Goal: Transaction & Acquisition: Obtain resource

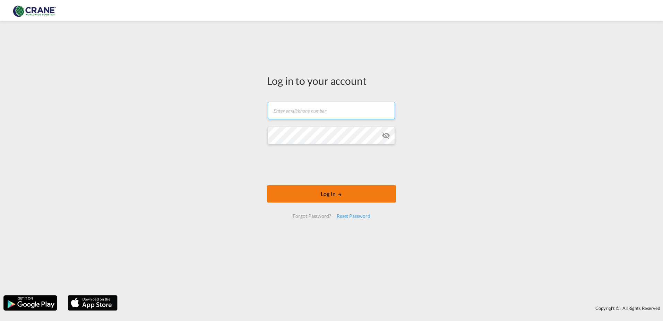
type input "[PERSON_NAME][EMAIL_ADDRESS][DOMAIN_NAME]"
click at [319, 197] on button "Log In" at bounding box center [331, 193] width 129 height 17
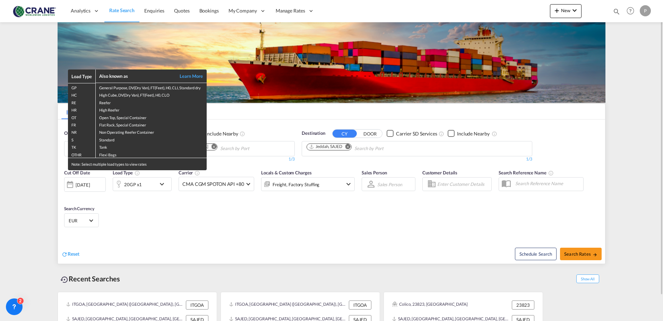
click at [243, 146] on div "Load Type Also known as Learn More GP General Purpose, DV(Dry Van), FT(Feet), H…" at bounding box center [331, 160] width 663 height 321
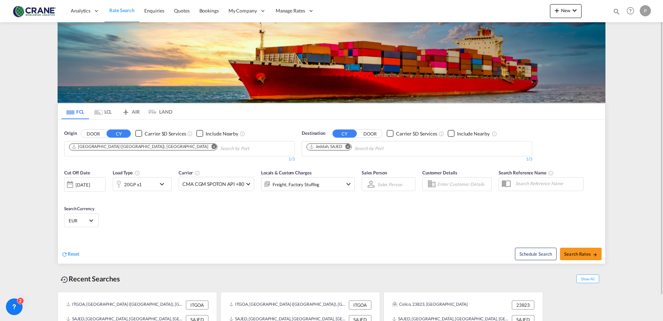
click at [212, 147] on md-icon "Remove" at bounding box center [214, 146] width 5 height 5
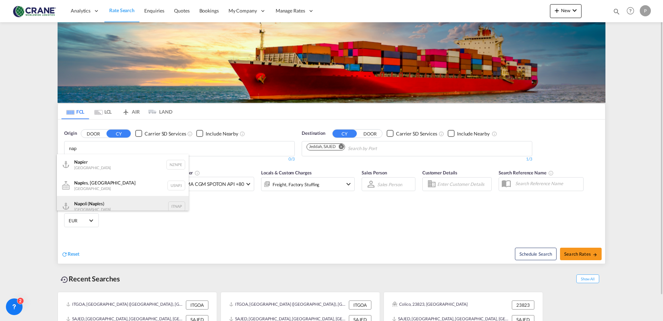
type input "nap"
click at [147, 198] on div "Nap oli ( Nap les) [GEOGRAPHIC_DATA] ITNAP" at bounding box center [123, 206] width 132 height 21
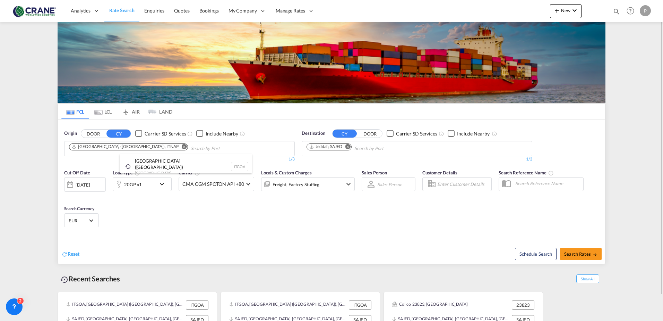
click at [228, 210] on div at bounding box center [331, 160] width 663 height 321
click at [244, 182] on md-select-value "CMA CGM SPOTON API +80" at bounding box center [216, 184] width 75 height 14
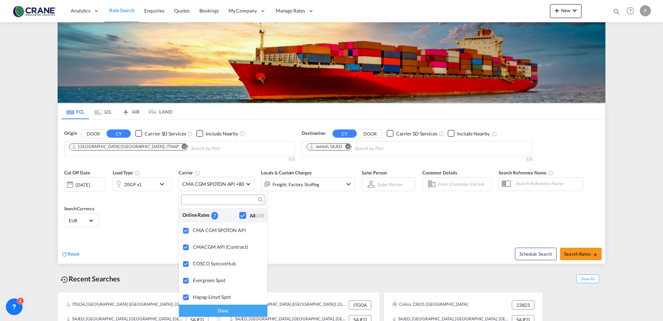
click at [195, 201] on input "search" at bounding box center [220, 200] width 75 height 6
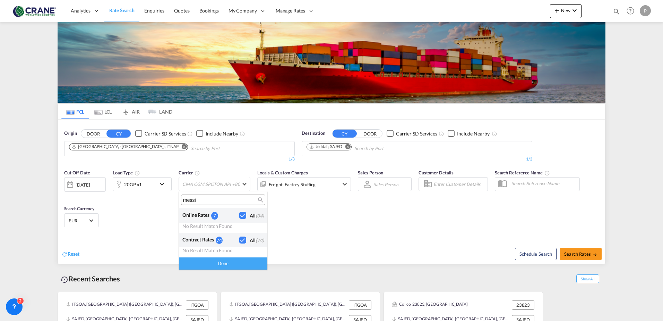
type input "messi"
click at [244, 215] on div "Checkbox No Ink" at bounding box center [242, 215] width 7 height 7
click at [232, 260] on div "Done" at bounding box center [223, 263] width 88 height 12
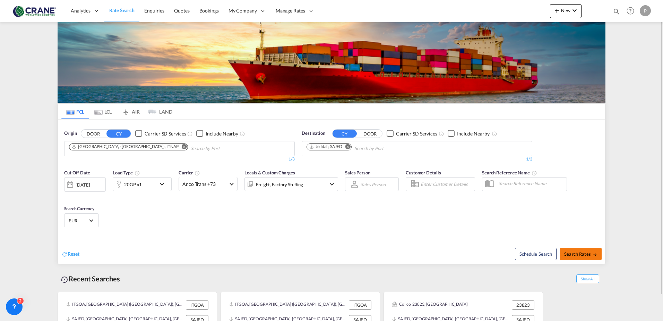
click at [575, 251] on span "Search Rates" at bounding box center [580, 254] width 33 height 6
type input "ITNAP to SAJED / [DATE]"
